Goal: Connect with others: Connect with others

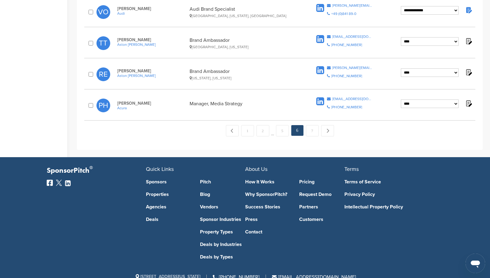
scroll to position [658, 0]
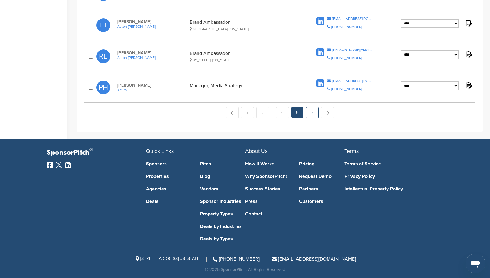
click at [310, 107] on link "7" at bounding box center [312, 112] width 13 height 11
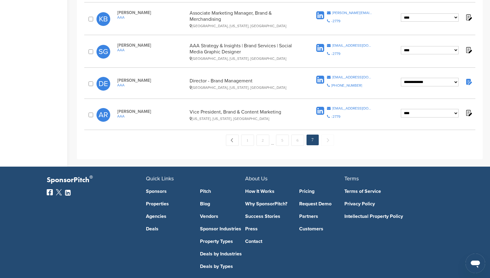
scroll to position [191, 0]
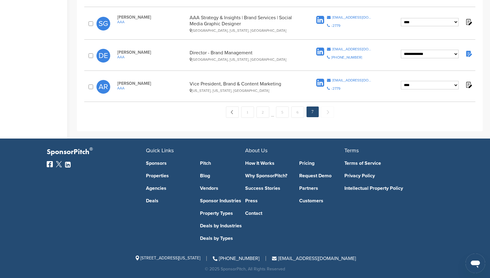
click at [321, 83] on icon at bounding box center [320, 82] width 8 height 9
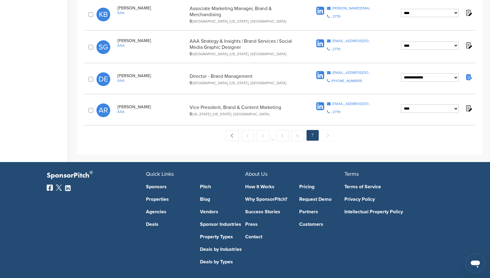
scroll to position [160, 0]
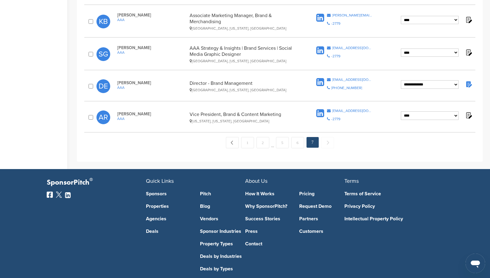
click at [320, 49] on icon at bounding box center [320, 50] width 8 height 9
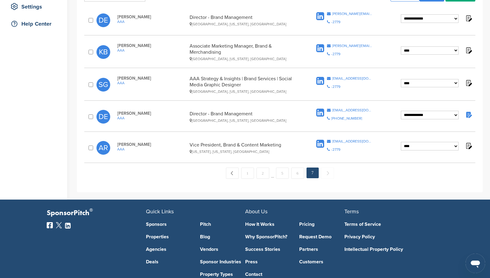
click at [467, 113] on img at bounding box center [468, 115] width 8 height 8
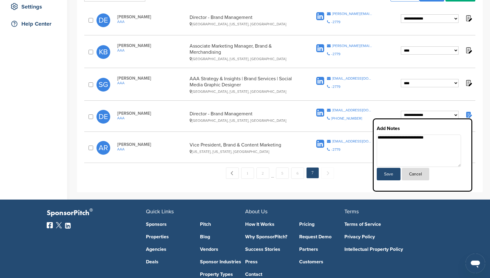
click at [467, 113] on img at bounding box center [468, 115] width 8 height 8
click at [478, 114] on div "**********" at bounding box center [279, 66] width 405 height 252
click at [473, 113] on div "**********" at bounding box center [279, 116] width 391 height 23
click at [320, 113] on icon at bounding box center [320, 112] width 8 height 9
click at [322, 49] on icon at bounding box center [320, 48] width 8 height 9
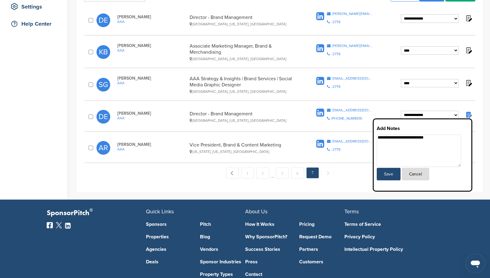
click at [422, 172] on button "Cancel" at bounding box center [414, 174] width 27 height 13
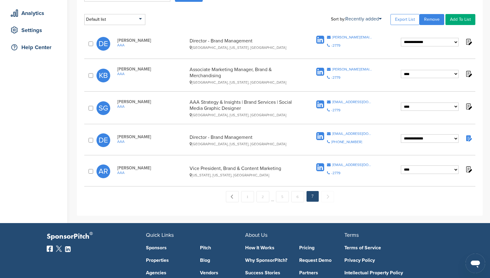
scroll to position [99, 0]
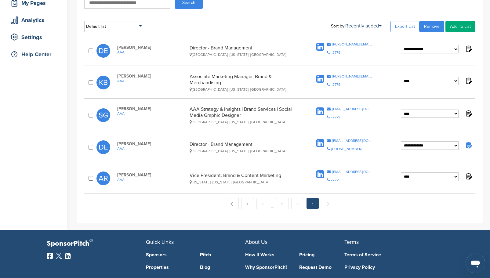
click at [468, 81] on img at bounding box center [468, 81] width 8 height 8
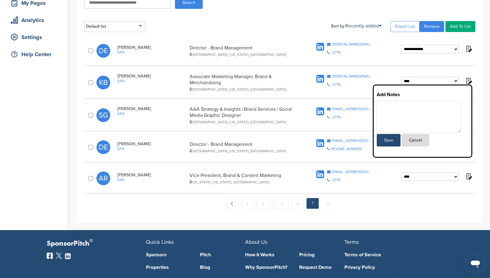
click at [468, 81] on img at bounding box center [468, 81] width 8 height 8
click at [423, 141] on button "Cancel" at bounding box center [414, 140] width 27 height 13
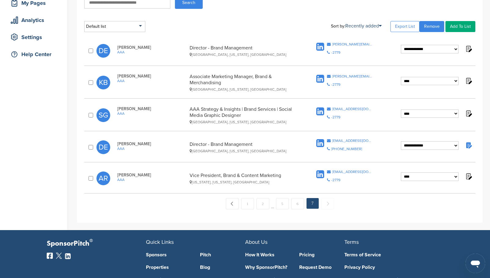
click at [321, 78] on icon at bounding box center [320, 78] width 8 height 9
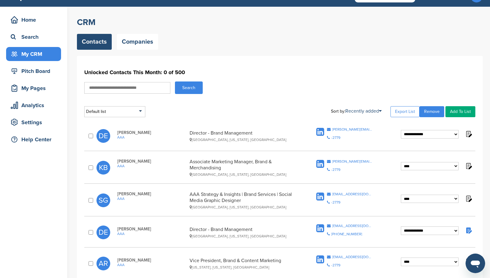
scroll to position [122, 0]
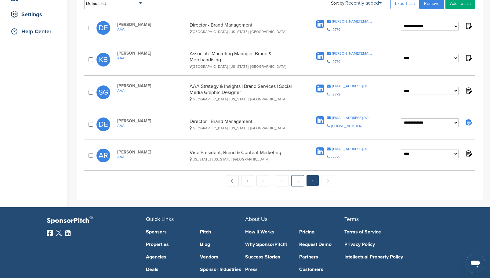
click at [297, 178] on link "6" at bounding box center [297, 180] width 13 height 11
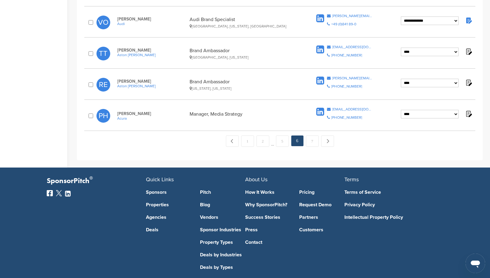
scroll to position [597, 0]
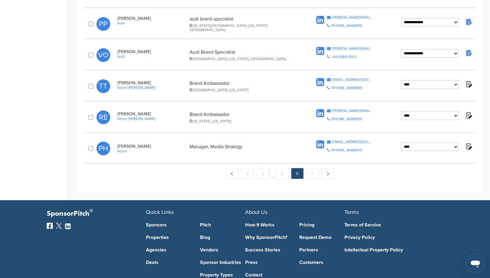
click at [321, 144] on icon at bounding box center [320, 144] width 8 height 9
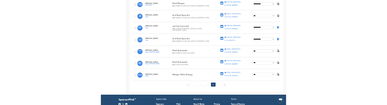
scroll to position [536, 0]
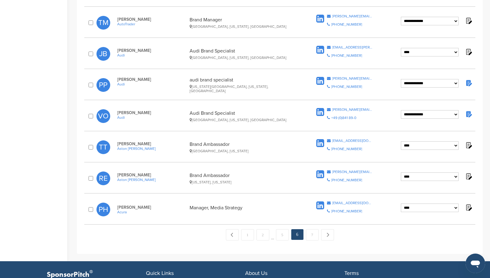
click at [320, 173] on icon at bounding box center [320, 174] width 8 height 9
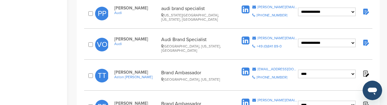
scroll to position [597, 0]
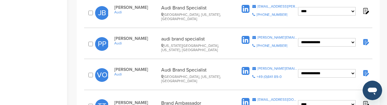
click at [246, 67] on icon at bounding box center [246, 71] width 8 height 9
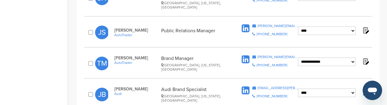
scroll to position [506, 0]
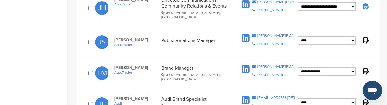
click at [245, 96] on icon at bounding box center [246, 100] width 8 height 9
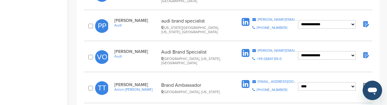
scroll to position [597, 0]
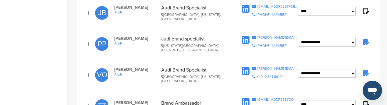
click at [248, 36] on icon at bounding box center [246, 40] width 8 height 9
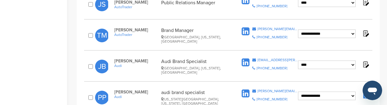
scroll to position [536, 0]
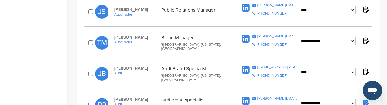
click at [246, 34] on icon at bounding box center [246, 38] width 8 height 9
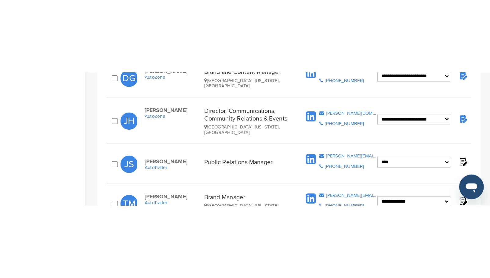
scroll to position [445, 0]
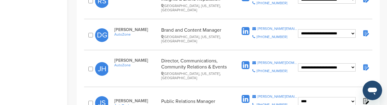
click at [244, 95] on icon at bounding box center [246, 99] width 8 height 9
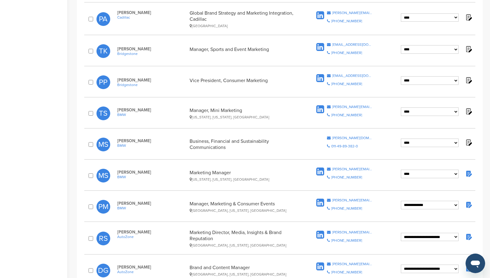
scroll to position [201, 0]
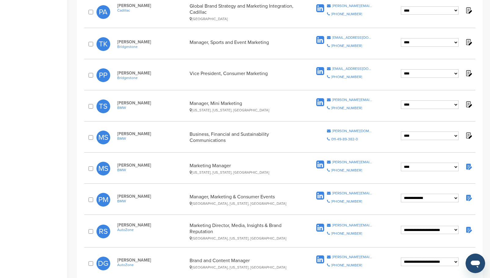
click at [320, 164] on icon at bounding box center [320, 164] width 8 height 9
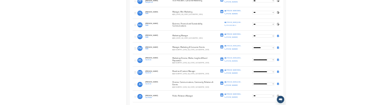
scroll to position [262, 0]
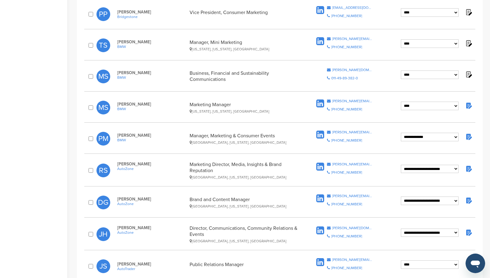
click at [320, 40] on icon at bounding box center [320, 41] width 8 height 9
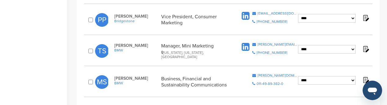
scroll to position [231, 0]
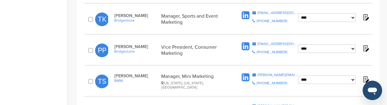
click at [246, 42] on icon at bounding box center [246, 46] width 8 height 9
click at [245, 11] on icon at bounding box center [246, 15] width 8 height 9
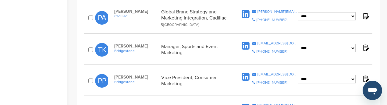
scroll to position [170, 0]
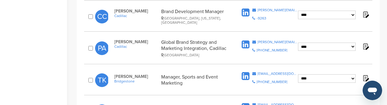
click at [246, 40] on icon at bounding box center [246, 44] width 8 height 9
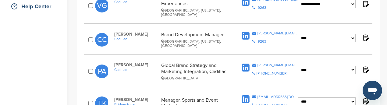
scroll to position [140, 0]
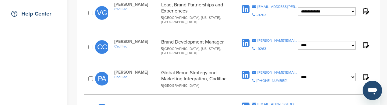
click at [244, 39] on icon at bounding box center [246, 43] width 8 height 9
click at [245, 6] on icon at bounding box center [246, 9] width 8 height 9
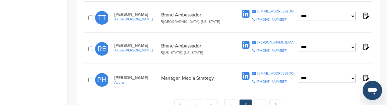
scroll to position [685, 0]
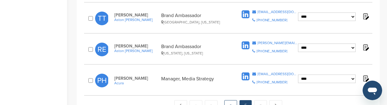
click at [233, 100] on link "5" at bounding box center [231, 105] width 13 height 11
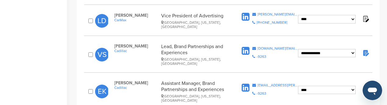
scroll to position [685, 0]
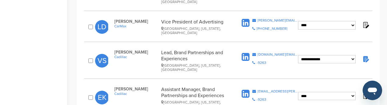
click at [246, 90] on icon at bounding box center [246, 94] width 8 height 9
click at [245, 53] on icon at bounding box center [246, 57] width 8 height 9
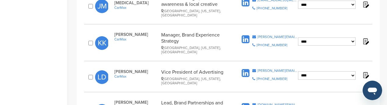
scroll to position [624, 0]
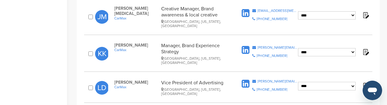
click at [246, 80] on icon at bounding box center [246, 84] width 8 height 9
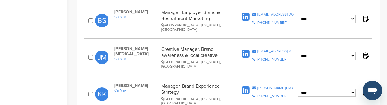
scroll to position [563, 0]
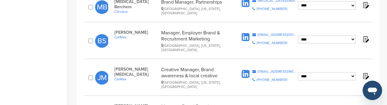
click at [248, 70] on icon at bounding box center [246, 74] width 8 height 9
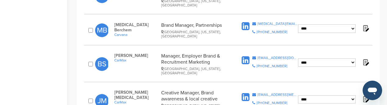
scroll to position [532, 0]
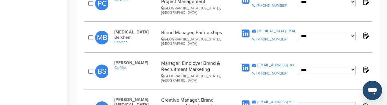
click at [247, 63] on icon at bounding box center [246, 67] width 8 height 9
click at [247, 29] on icon at bounding box center [246, 33] width 8 height 9
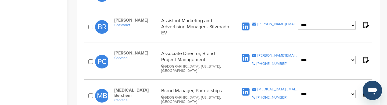
scroll to position [471, 0]
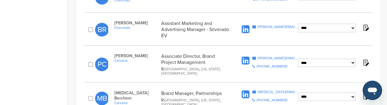
click at [246, 56] on icon at bounding box center [246, 60] width 8 height 9
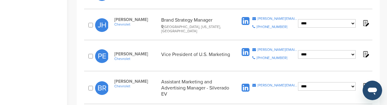
scroll to position [410, 0]
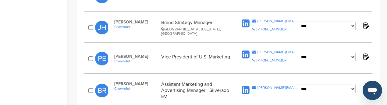
click at [246, 86] on icon at bounding box center [246, 90] width 8 height 9
click at [247, 50] on icon at bounding box center [246, 54] width 8 height 9
click at [248, 19] on icon at bounding box center [246, 23] width 8 height 9
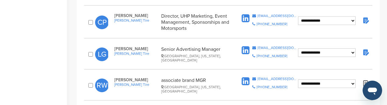
scroll to position [288, 0]
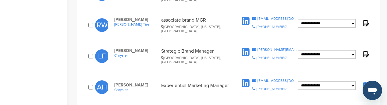
click at [245, 79] on icon at bounding box center [246, 83] width 8 height 9
click at [249, 49] on icon at bounding box center [246, 52] width 8 height 9
click at [248, 79] on icon at bounding box center [246, 83] width 8 height 9
click at [248, 48] on icon at bounding box center [246, 52] width 8 height 9
click at [249, 17] on icon at bounding box center [246, 21] width 8 height 9
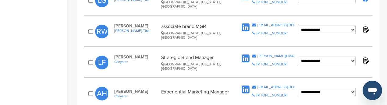
scroll to position [227, 0]
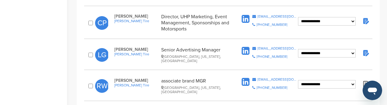
click at [247, 47] on icon at bounding box center [246, 51] width 8 height 9
click at [245, 15] on icon at bounding box center [246, 19] width 8 height 9
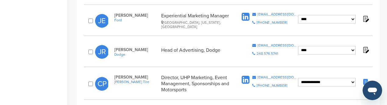
scroll to position [135, 0]
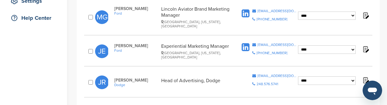
click at [247, 43] on icon at bounding box center [246, 47] width 8 height 9
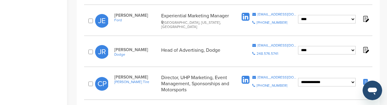
scroll to position [105, 0]
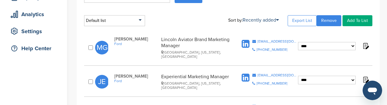
click at [246, 42] on icon at bounding box center [246, 44] width 8 height 9
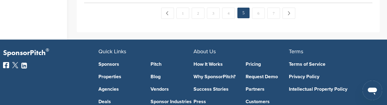
scroll to position [746, 0]
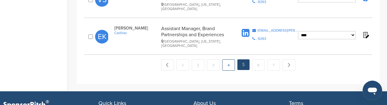
click at [228, 59] on link "4" at bounding box center [228, 64] width 13 height 11
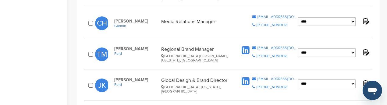
scroll to position [711, 0]
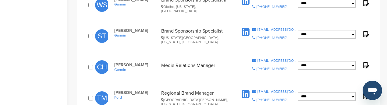
click at [246, 90] on icon at bounding box center [246, 94] width 8 height 9
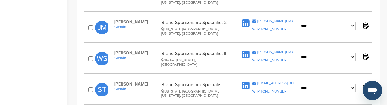
scroll to position [650, 0]
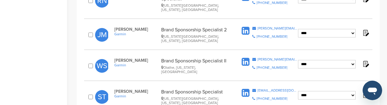
click at [246, 89] on icon at bounding box center [246, 93] width 8 height 9
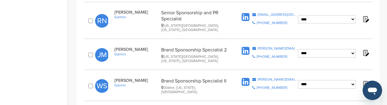
scroll to position [620, 0]
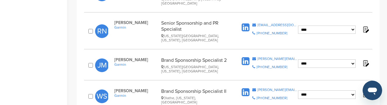
click at [245, 88] on icon at bounding box center [246, 92] width 8 height 9
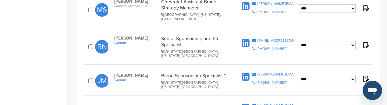
scroll to position [559, 0]
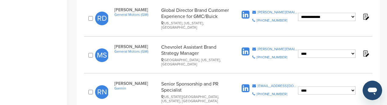
click at [246, 84] on icon at bounding box center [246, 88] width 8 height 9
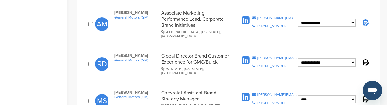
scroll to position [498, 0]
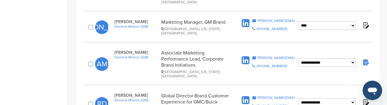
scroll to position [467, 0]
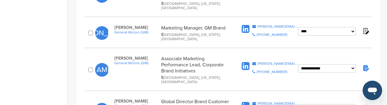
click at [247, 102] on icon at bounding box center [246, 106] width 8 height 9
click at [246, 62] on icon at bounding box center [246, 66] width 8 height 9
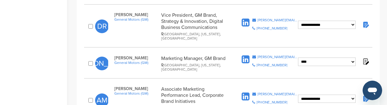
scroll to position [406, 0]
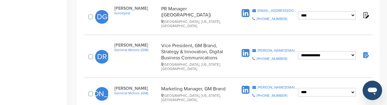
click at [248, 86] on icon at bounding box center [246, 90] width 8 height 9
click at [249, 49] on icon at bounding box center [246, 53] width 8 height 9
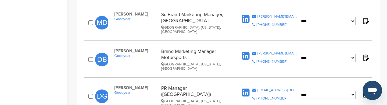
scroll to position [305, 0]
